Goal: Check status: Check status

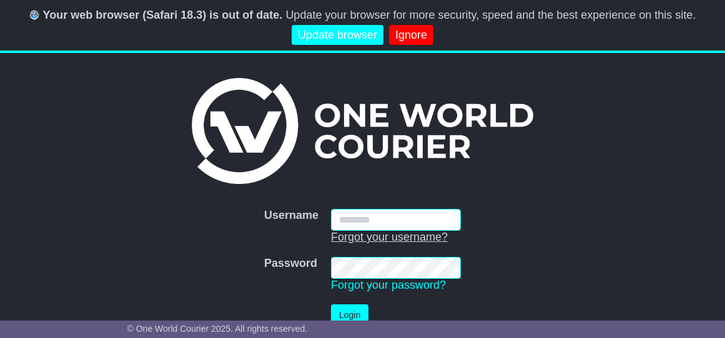
type input "**********"
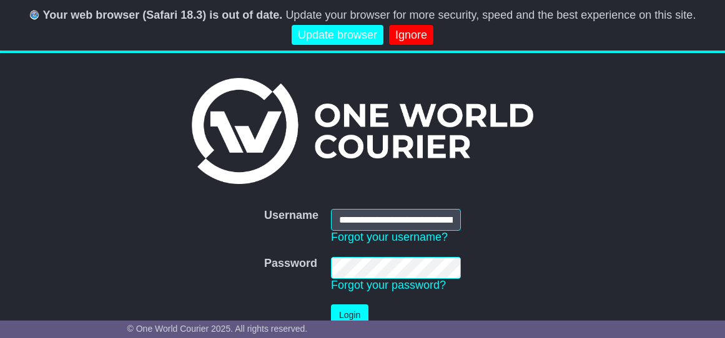
click at [356, 313] on button "Login" at bounding box center [349, 316] width 37 height 22
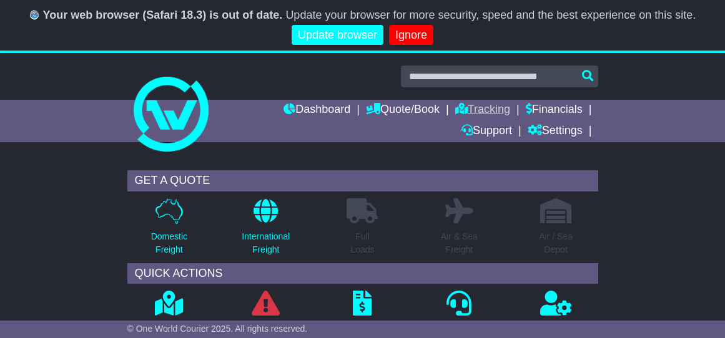
click at [466, 103] on link "Tracking" at bounding box center [482, 110] width 55 height 21
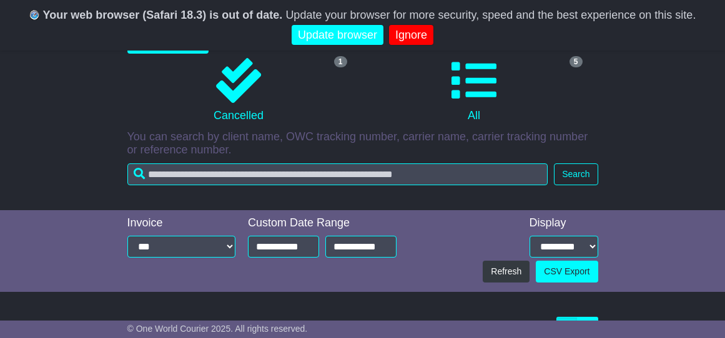
scroll to position [370, 0]
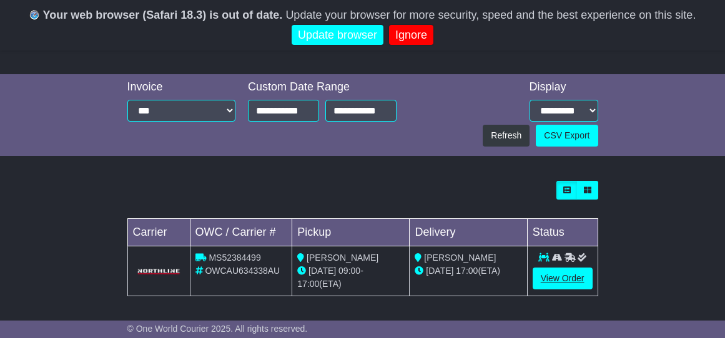
click at [553, 268] on link "View Order" at bounding box center [562, 279] width 60 height 22
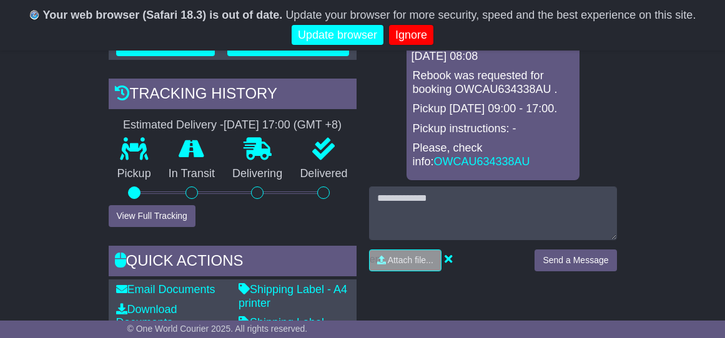
scroll to position [493, 0]
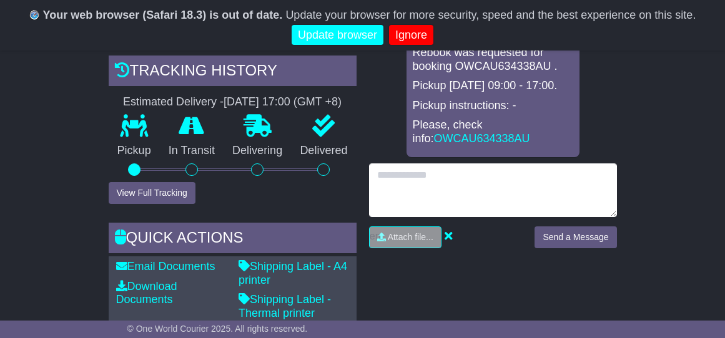
click at [428, 177] on textarea at bounding box center [493, 191] width 248 height 54
type textarea "**********"
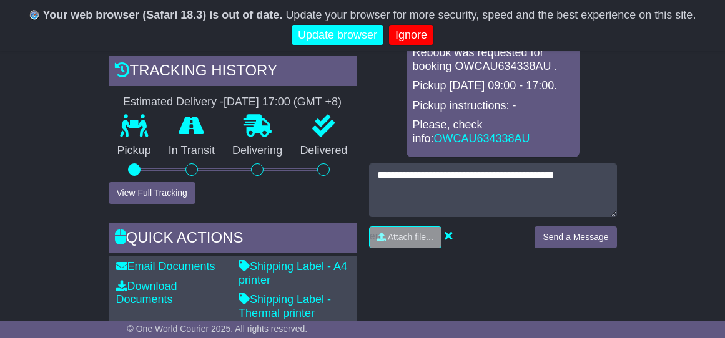
click at [567, 238] on button "Send a Message" at bounding box center [575, 238] width 82 height 22
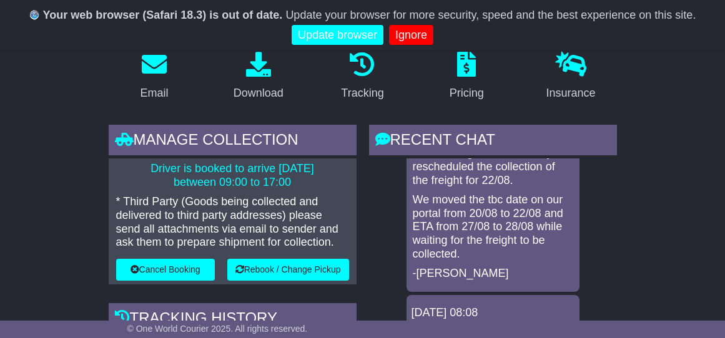
scroll to position [0, 0]
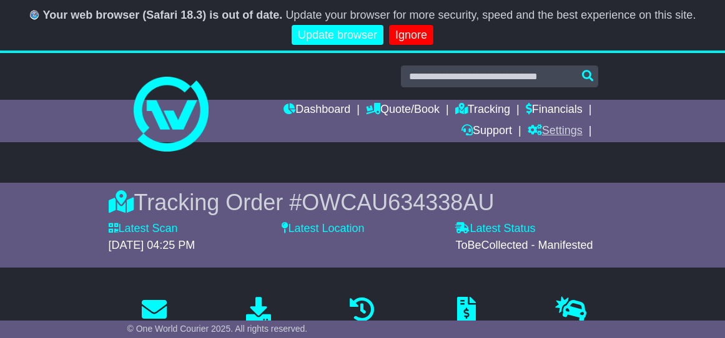
click at [562, 127] on link "Settings" at bounding box center [554, 131] width 55 height 21
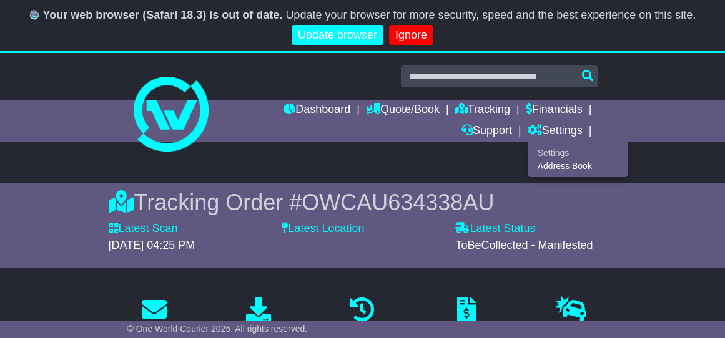
click at [565, 152] on link "Settings" at bounding box center [577, 153] width 99 height 14
